Goal: Task Accomplishment & Management: Complete application form

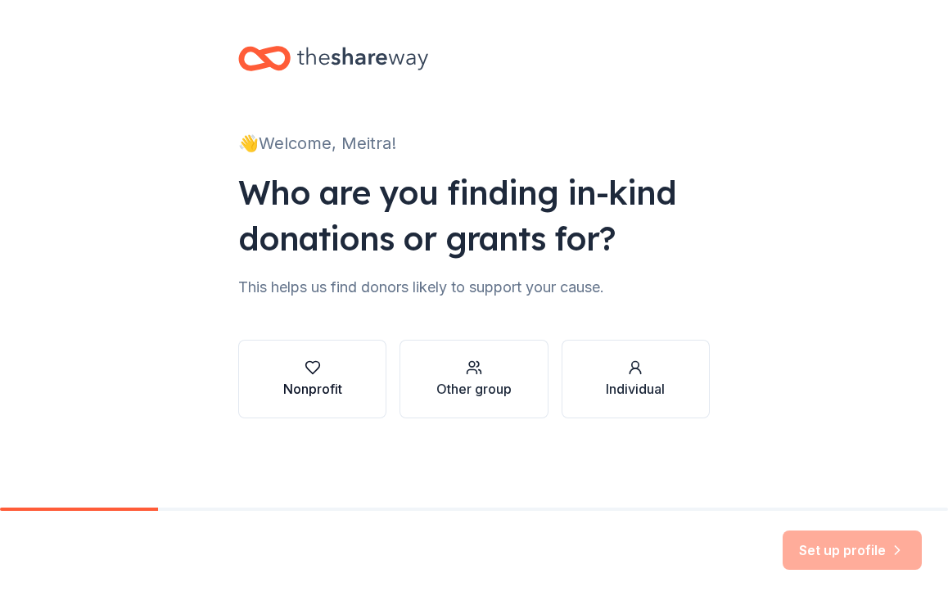
click at [301, 387] on div "Nonprofit" at bounding box center [312, 389] width 59 height 20
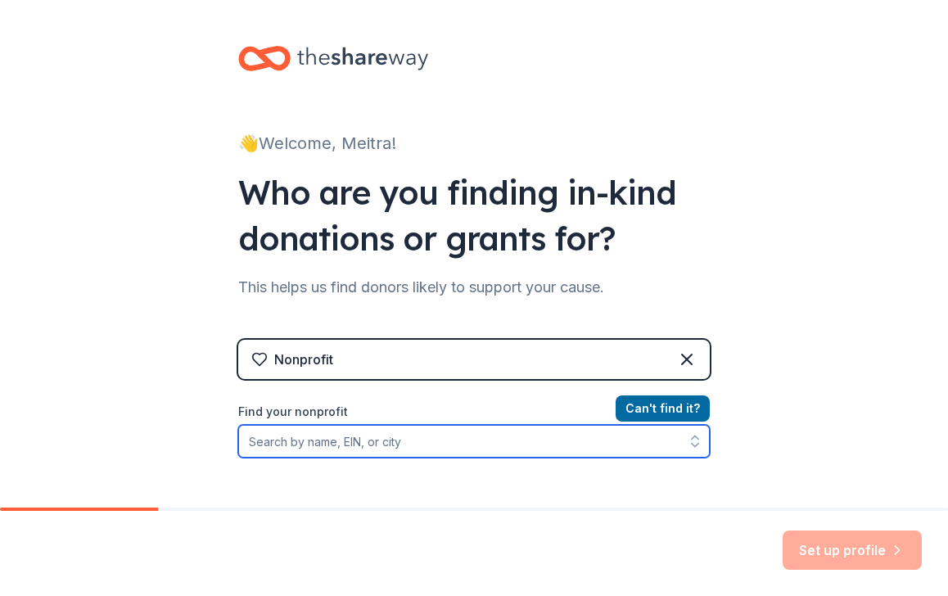
click at [346, 446] on input "Find your nonprofit" at bounding box center [474, 441] width 472 height 33
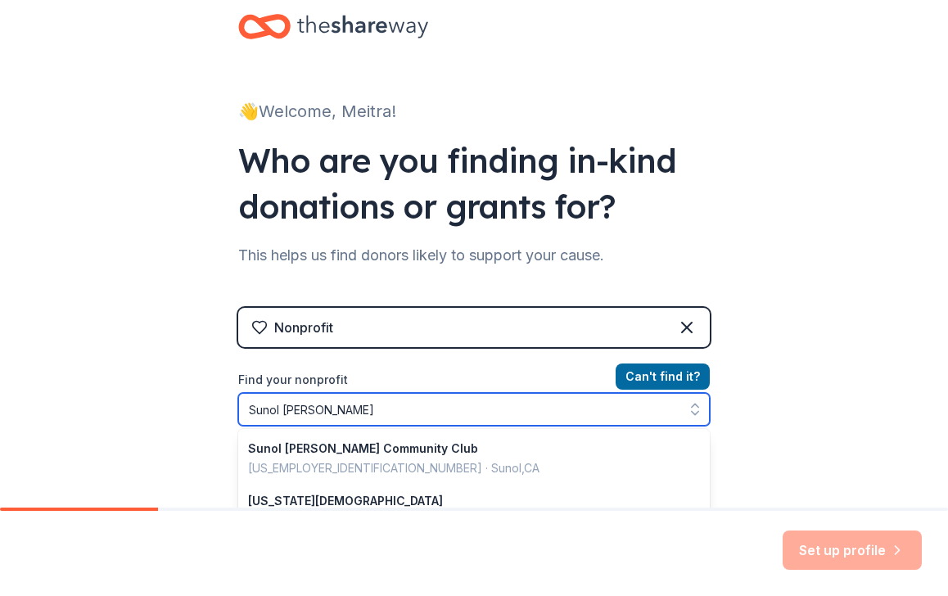
type input "Sunol [PERSON_NAME]"
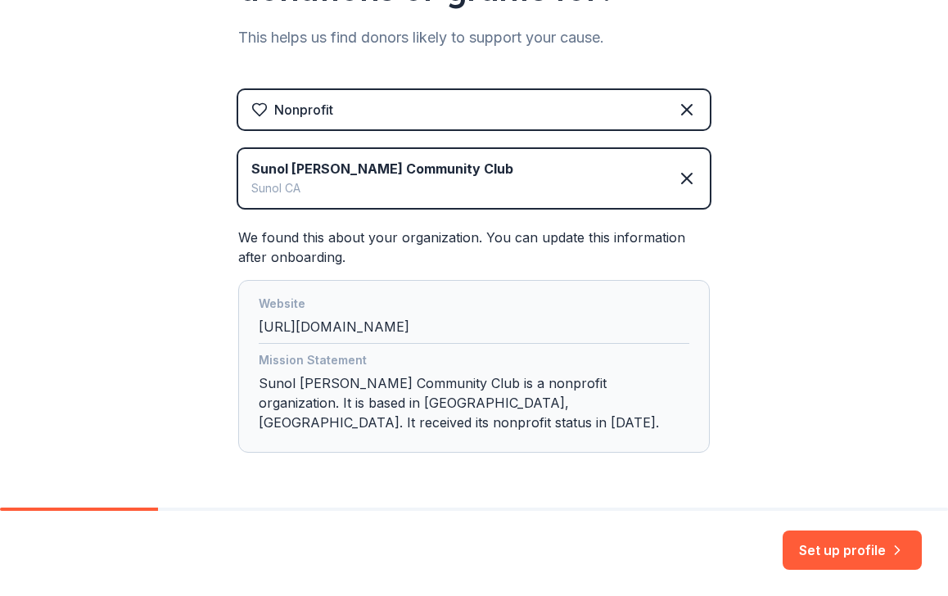
scroll to position [265, 0]
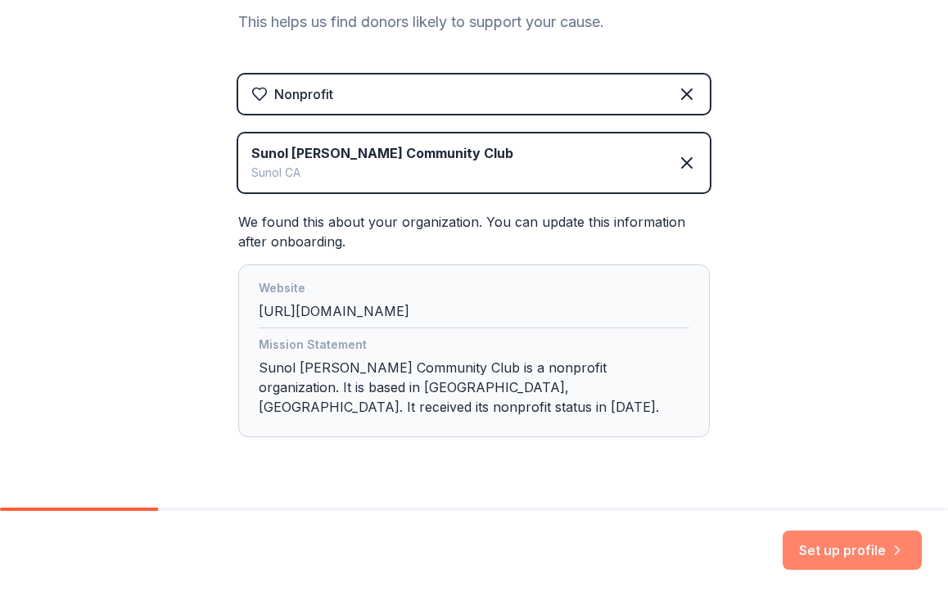
click at [861, 551] on button "Set up profile" at bounding box center [852, 550] width 139 height 39
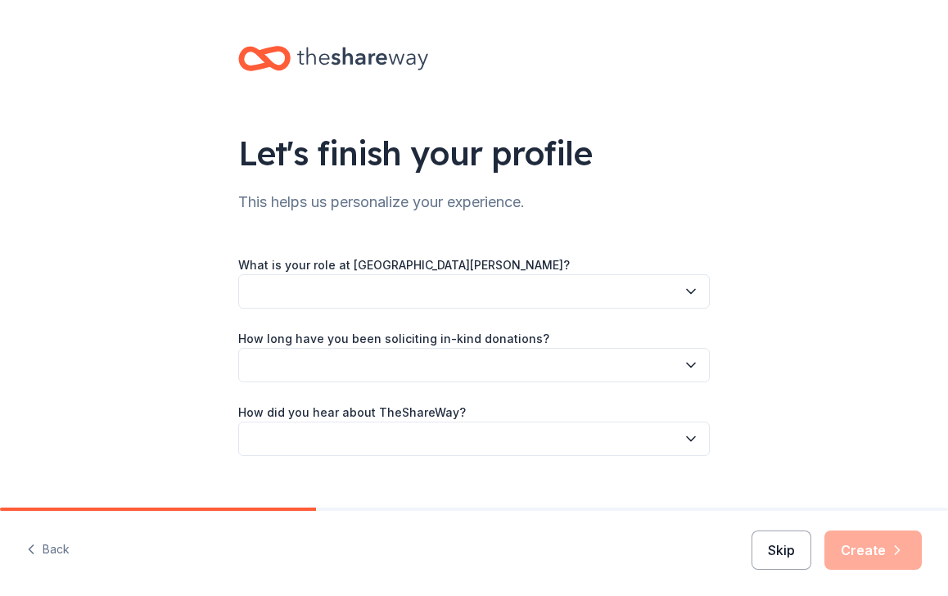
click at [789, 558] on button "Skip" at bounding box center [782, 550] width 60 height 39
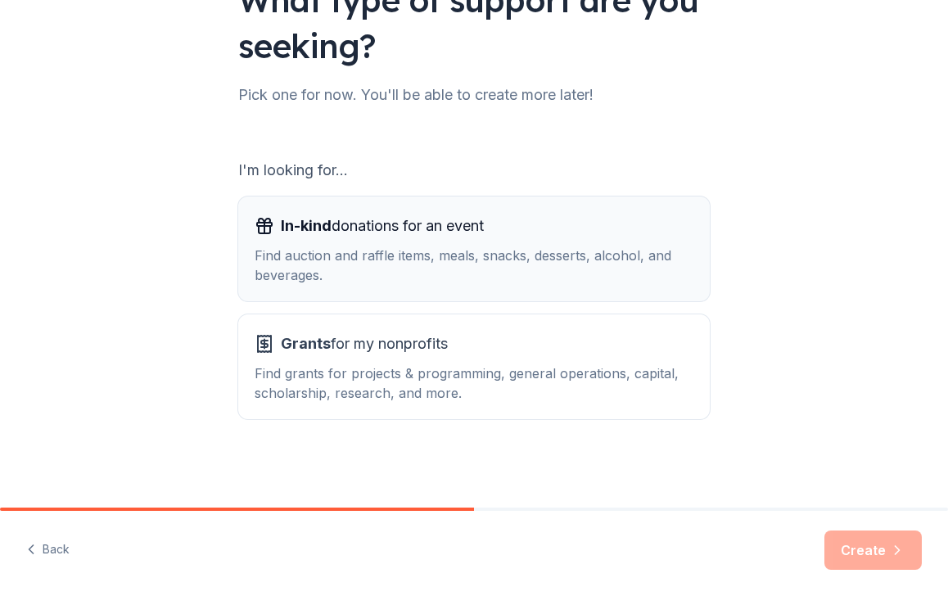
scroll to position [153, 0]
click at [540, 237] on div "In-kind donations for an event" at bounding box center [474, 226] width 439 height 26
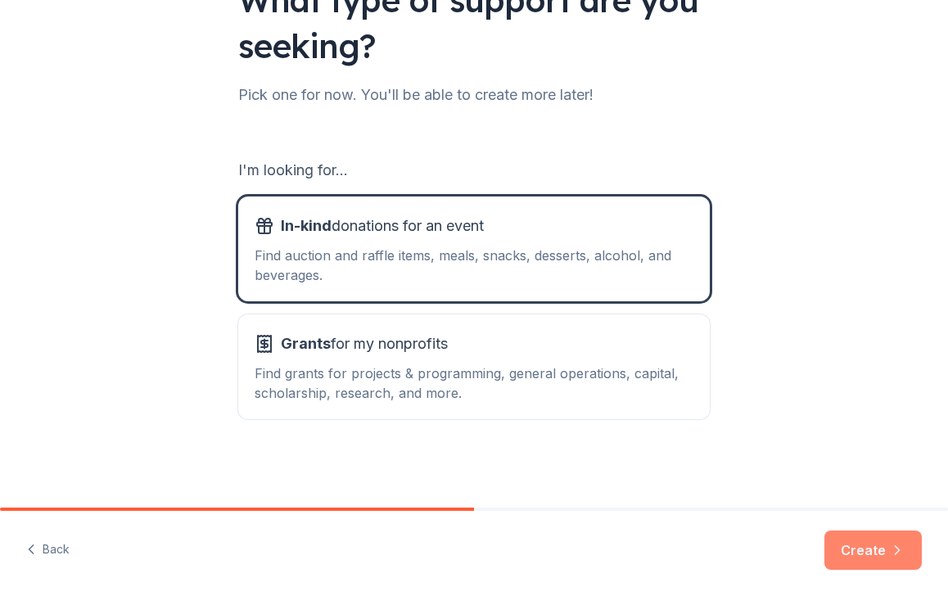
click at [870, 548] on button "Create" at bounding box center [873, 550] width 97 height 39
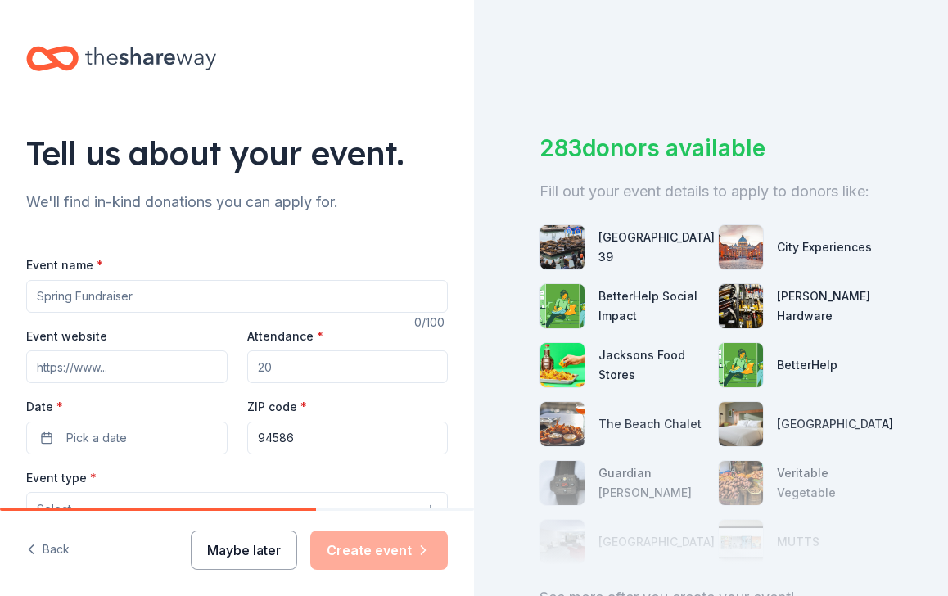
click at [235, 563] on button "Maybe later" at bounding box center [244, 550] width 106 height 39
click at [222, 550] on button "Maybe later" at bounding box center [244, 550] width 106 height 39
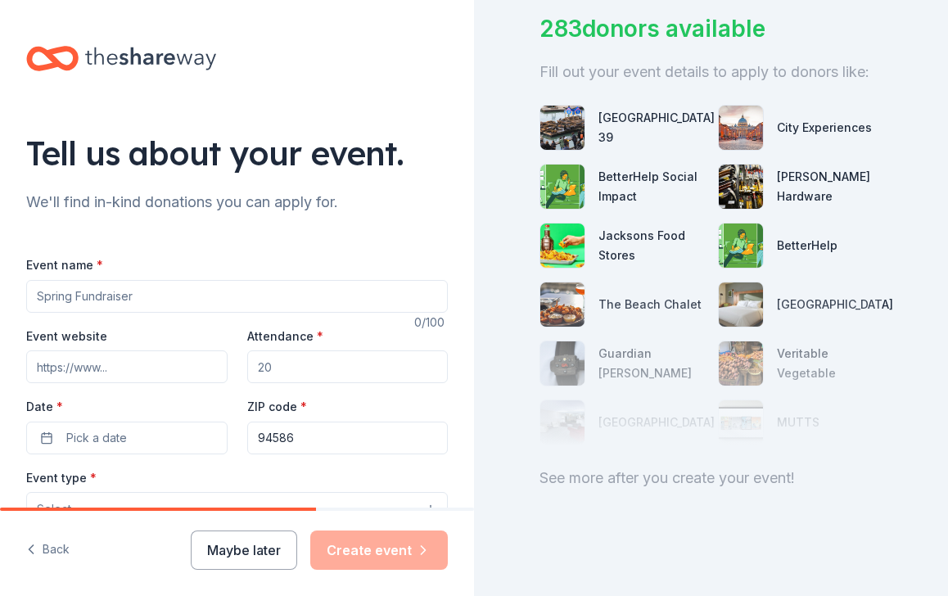
scroll to position [120, 0]
